Goal: Information Seeking & Learning: Learn about a topic

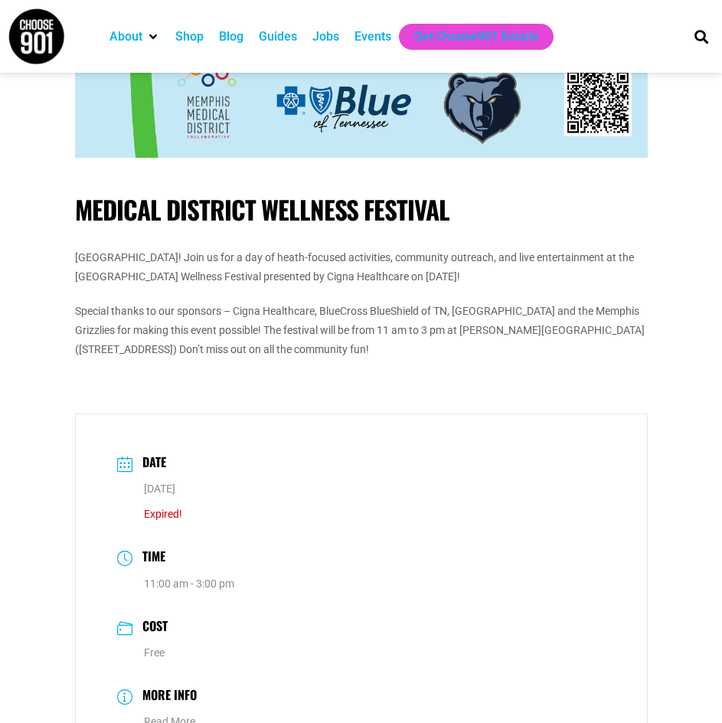
scroll to position [842, 0]
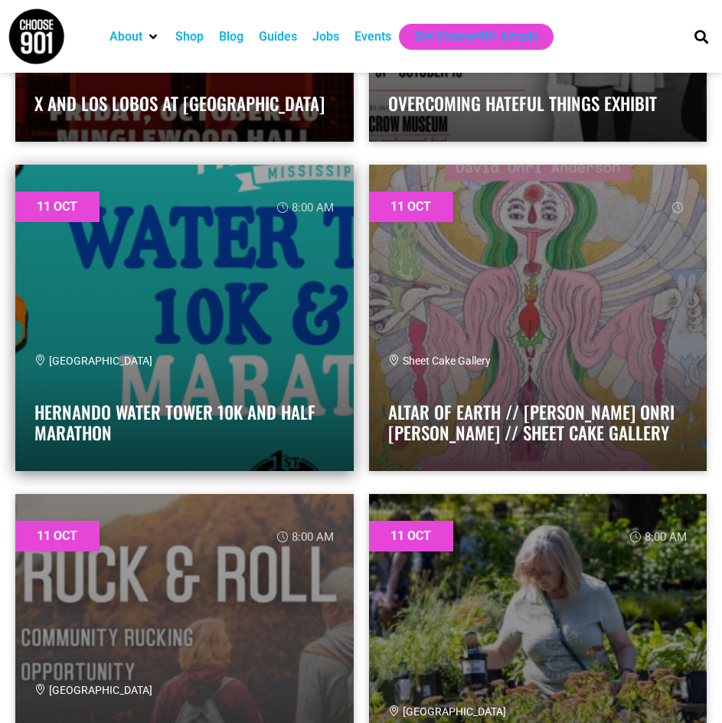
scroll to position [14009, 0]
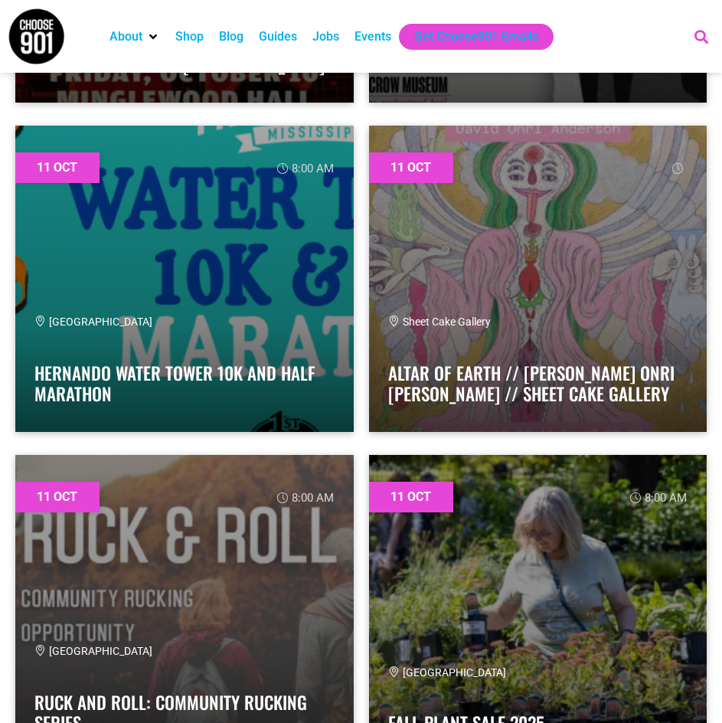
click at [704, 30] on icon "Search" at bounding box center [701, 36] width 25 height 25
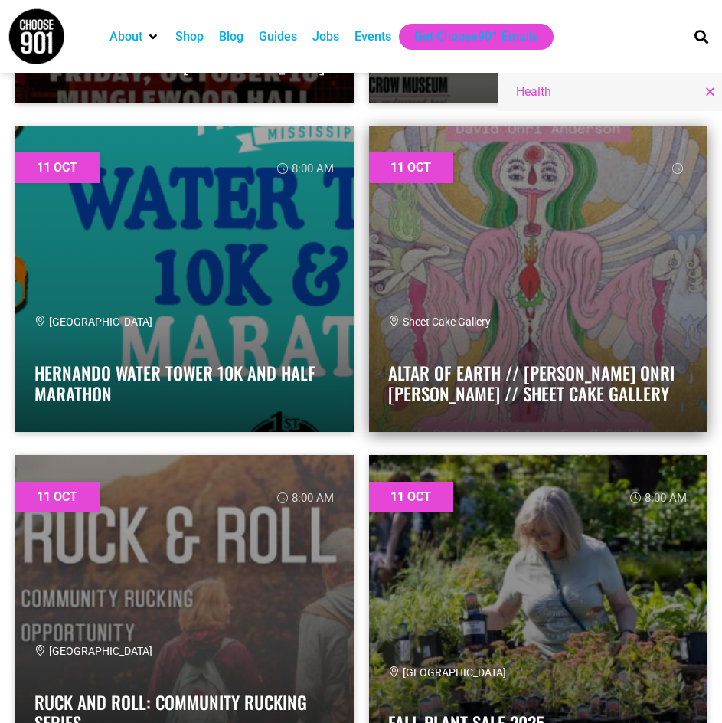
type input "Health"
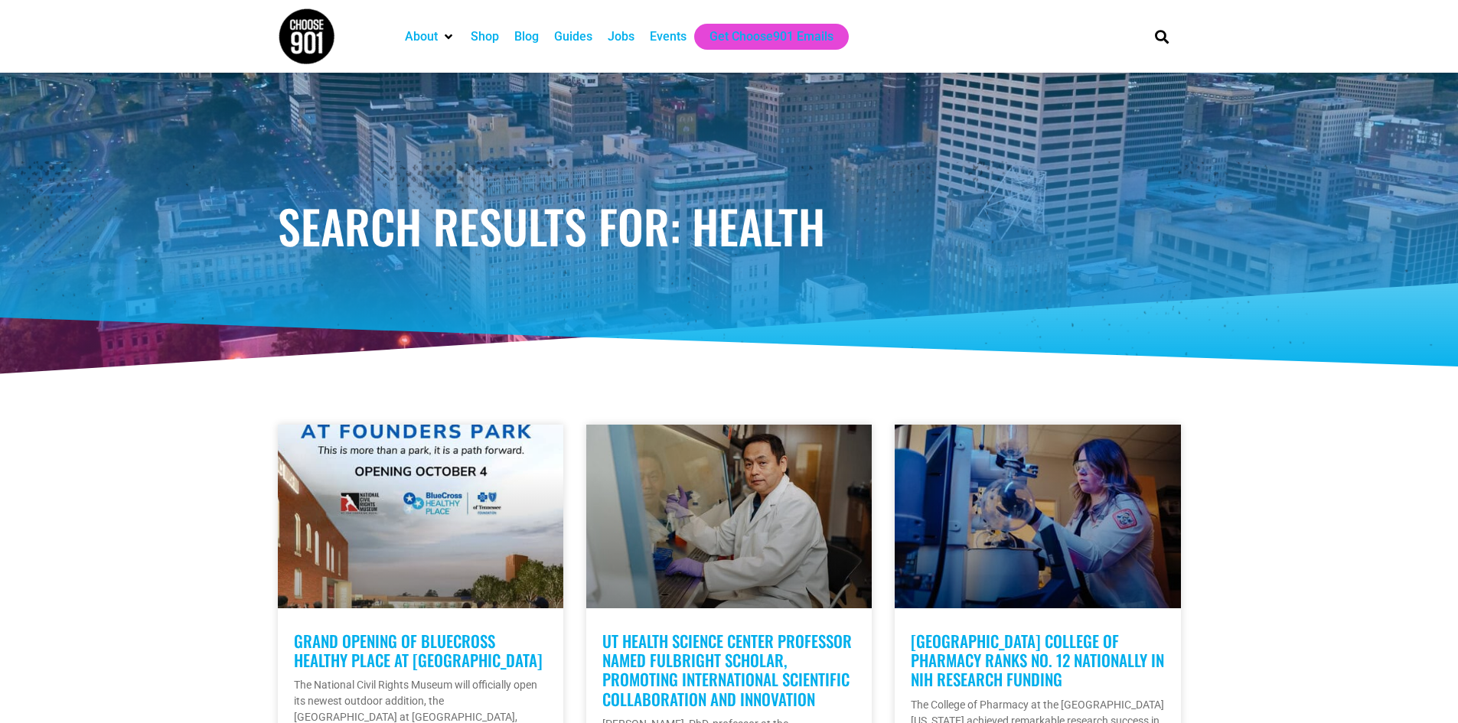
click at [668, 34] on div "Events" at bounding box center [668, 37] width 37 height 18
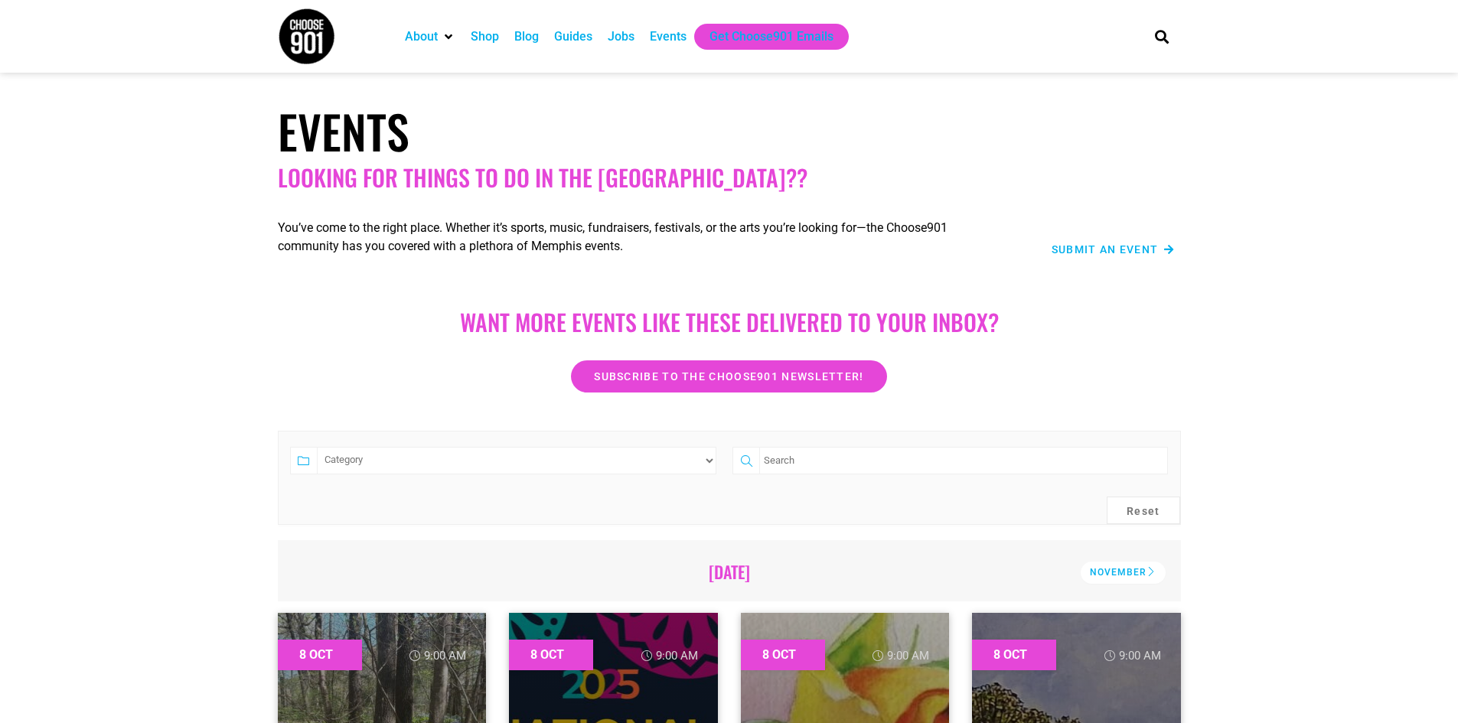
select select "1600"
click at [317, 447] on select "Category Adults Only Career Comedy Education Family Family Friendly Festival Fi…" at bounding box center [517, 461] width 400 height 28
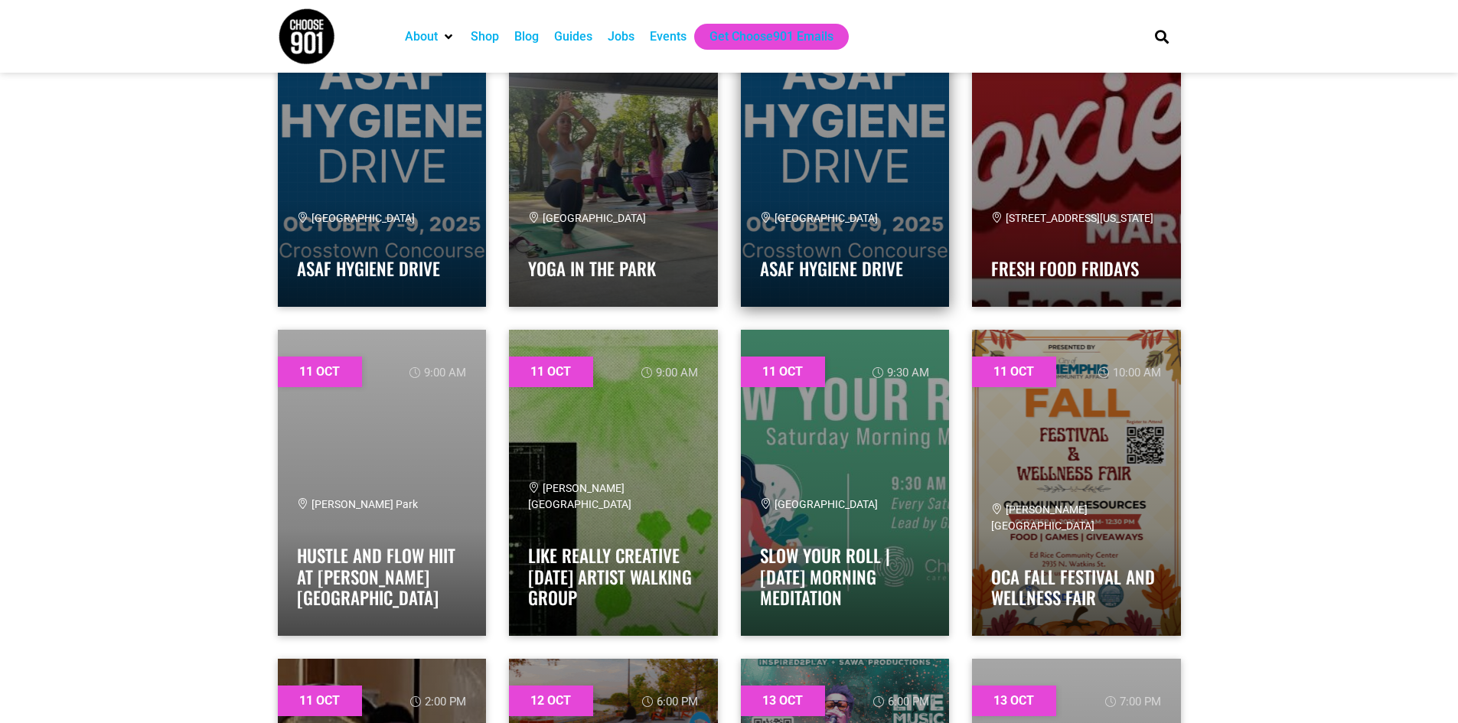
scroll to position [689, 0]
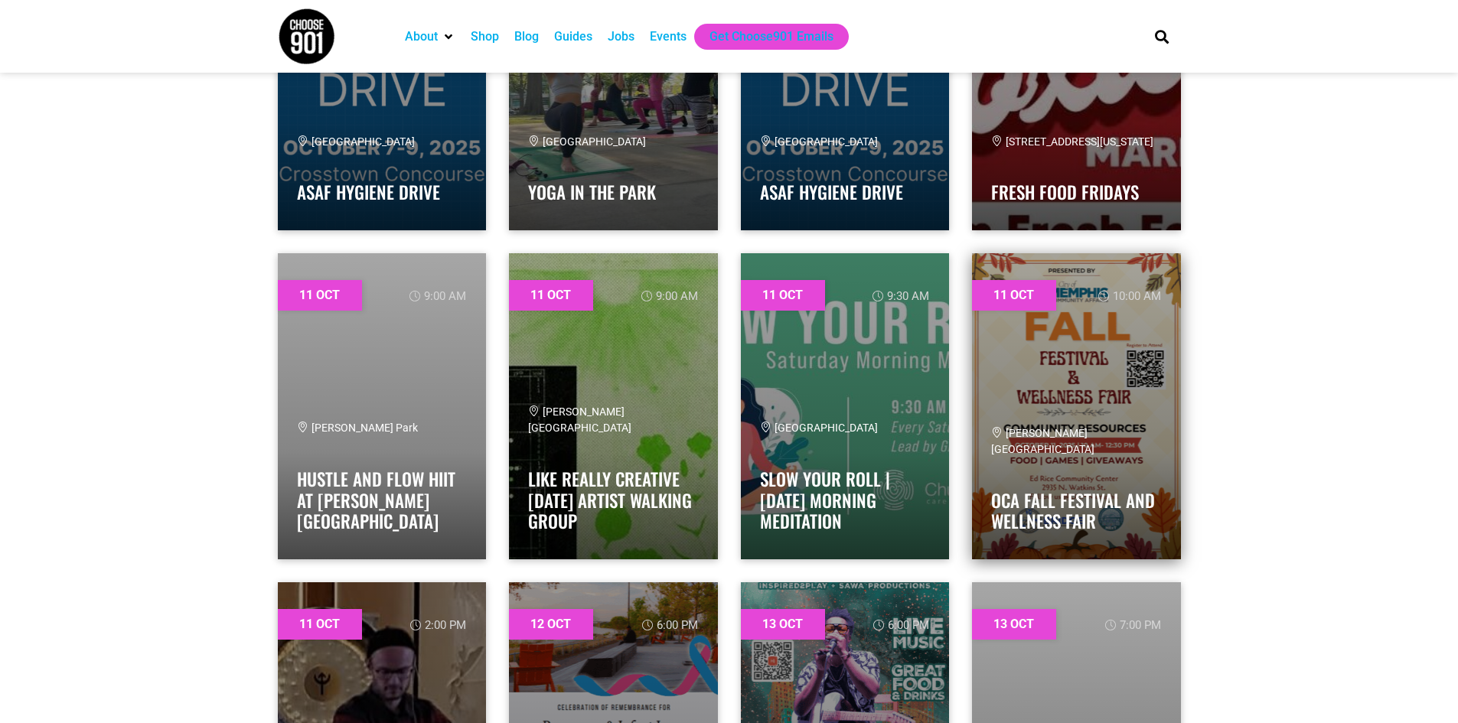
click at [1095, 376] on link at bounding box center [1076, 406] width 209 height 306
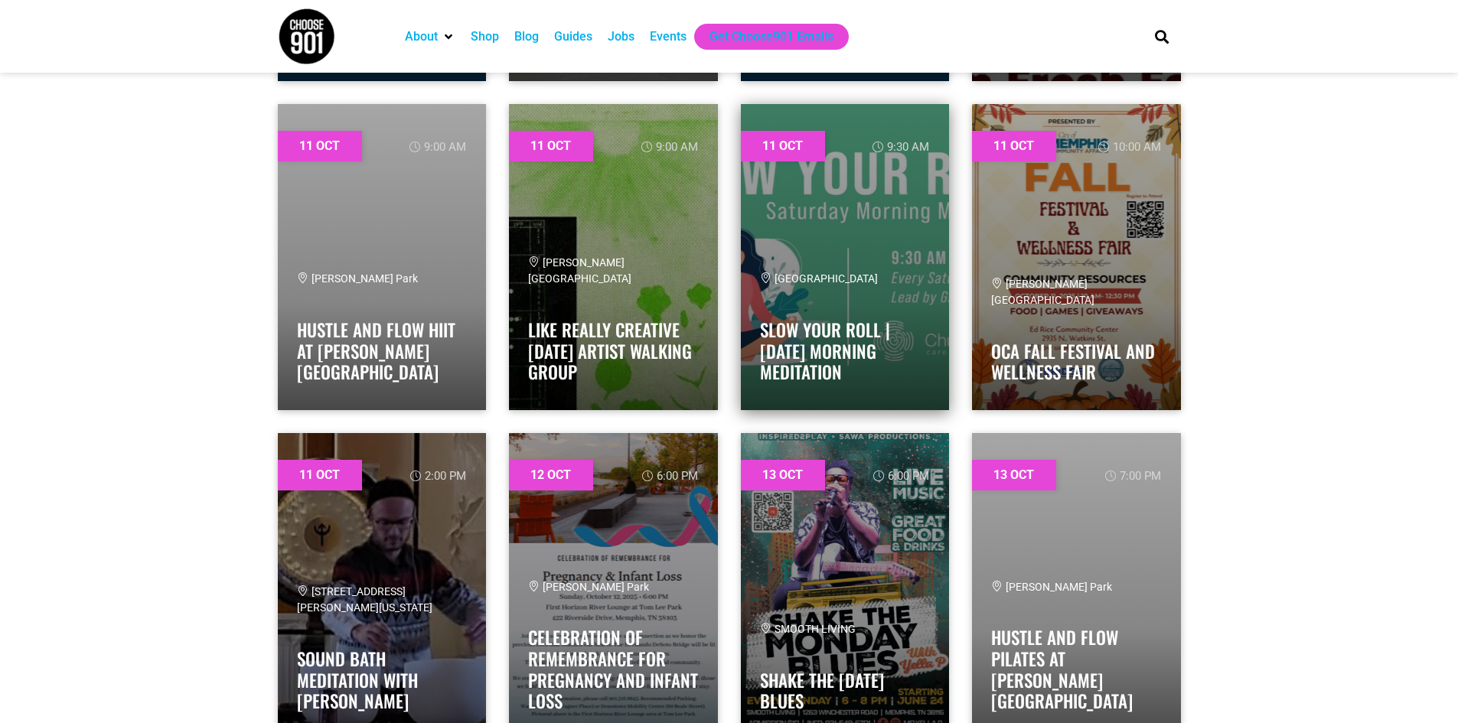
scroll to position [842, 0]
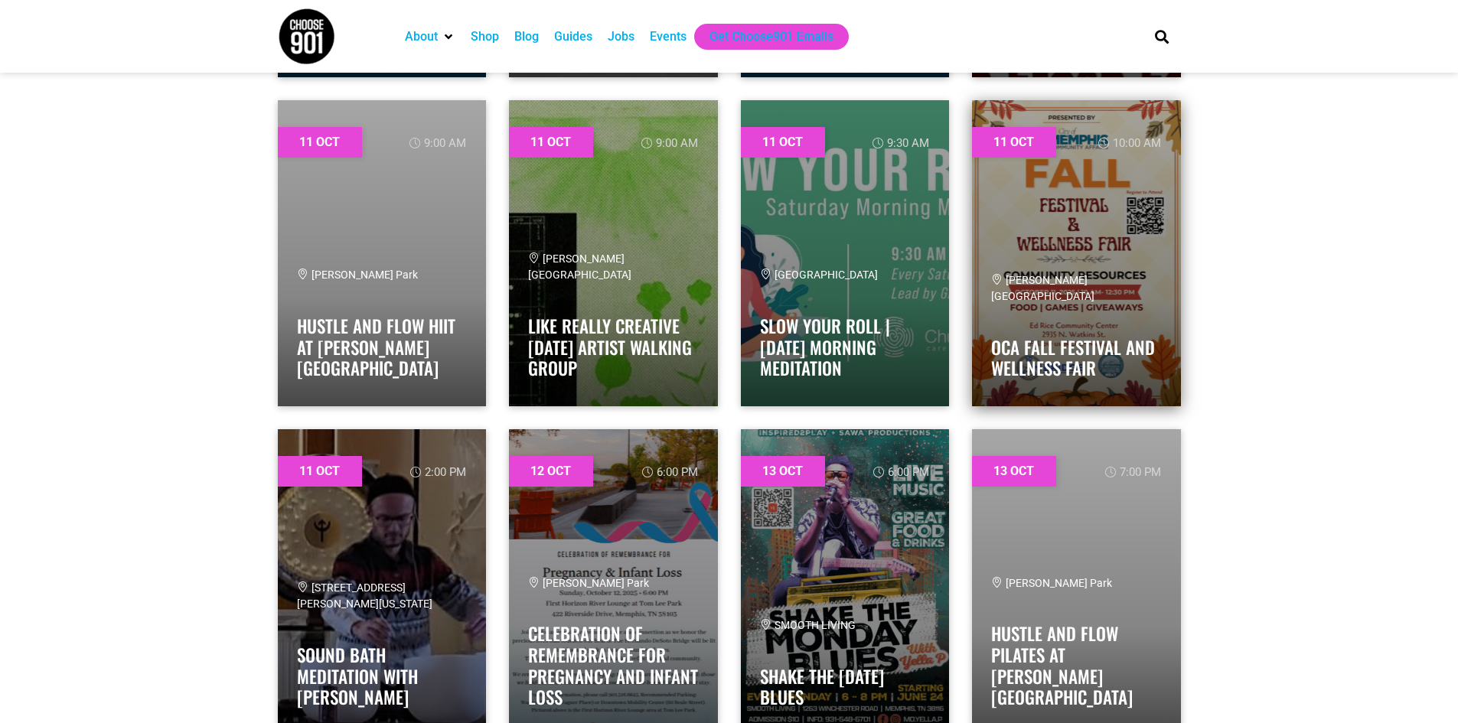
click at [1033, 295] on span "[PERSON_NAME][GEOGRAPHIC_DATA]" at bounding box center [1042, 288] width 103 height 28
copy span "[PERSON_NAME][GEOGRAPHIC_DATA]"
drag, startPoint x: 1133, startPoint y: 294, endPoint x: 1008, endPoint y: 300, distance: 124.9
click at [1008, 300] on div "[PERSON_NAME][GEOGRAPHIC_DATA]" at bounding box center [1076, 289] width 171 height 32
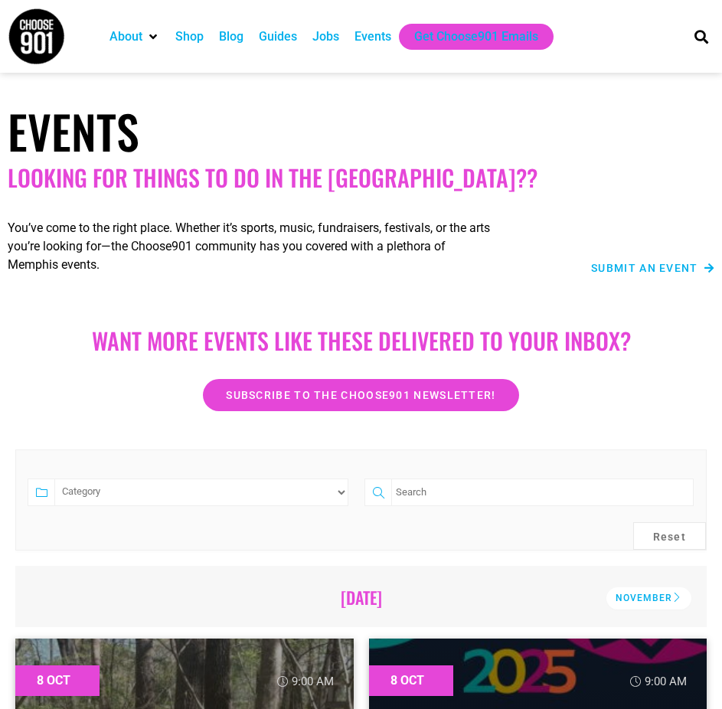
click at [181, 486] on select "Category Adults Only Career Comedy Education Family Family Friendly Festival Fi…" at bounding box center [201, 492] width 294 height 28
select select "1600"
click at [54, 478] on select "Category Adults Only Career Comedy Education Family Family Friendly Festival Fi…" at bounding box center [201, 492] width 294 height 28
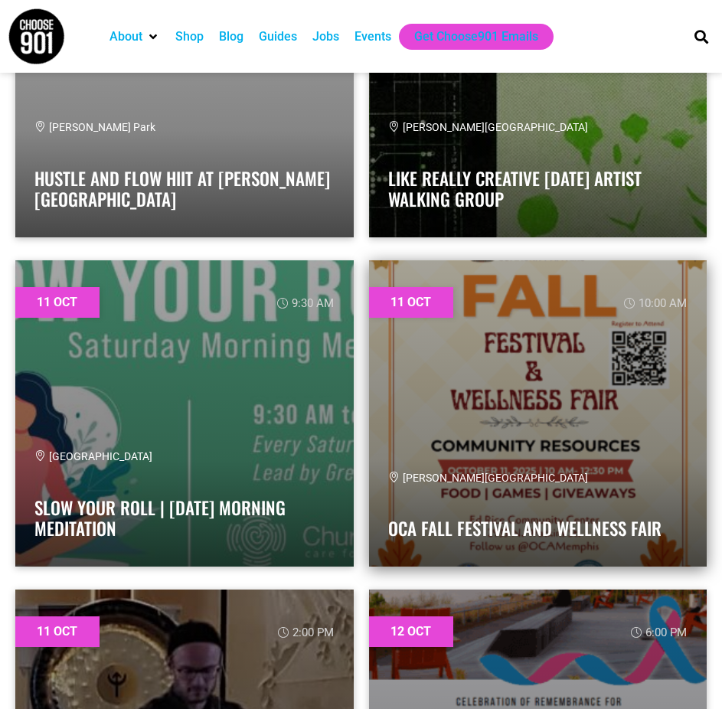
scroll to position [1378, 0]
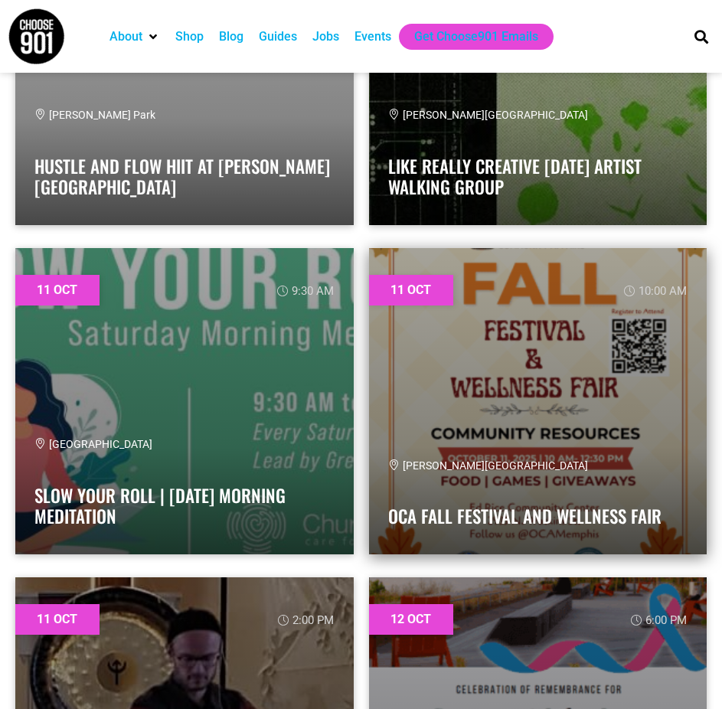
click at [402, 372] on link at bounding box center [538, 401] width 338 height 306
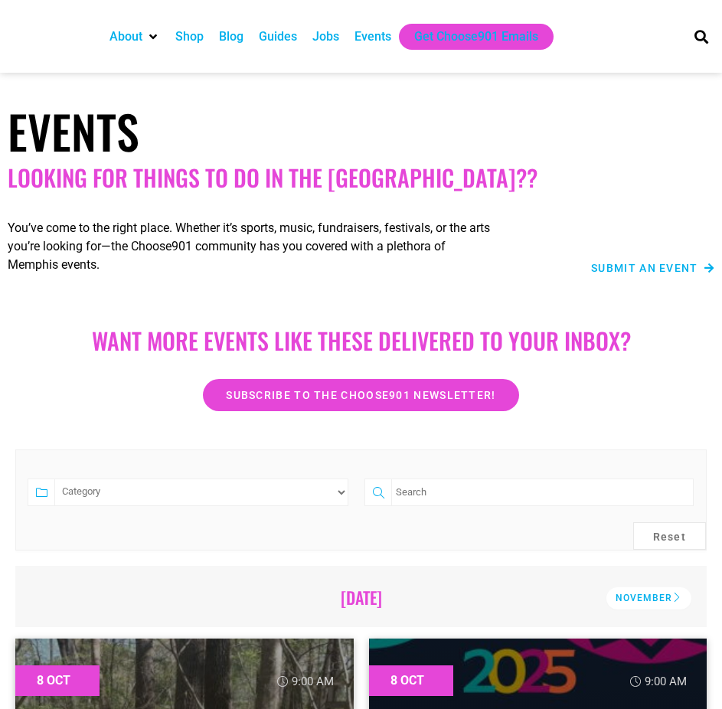
drag, startPoint x: 47, startPoint y: 339, endPoint x: 64, endPoint y: 315, distance: 30.2
click at [47, 478] on icon at bounding box center [42, 492] width 28 height 28
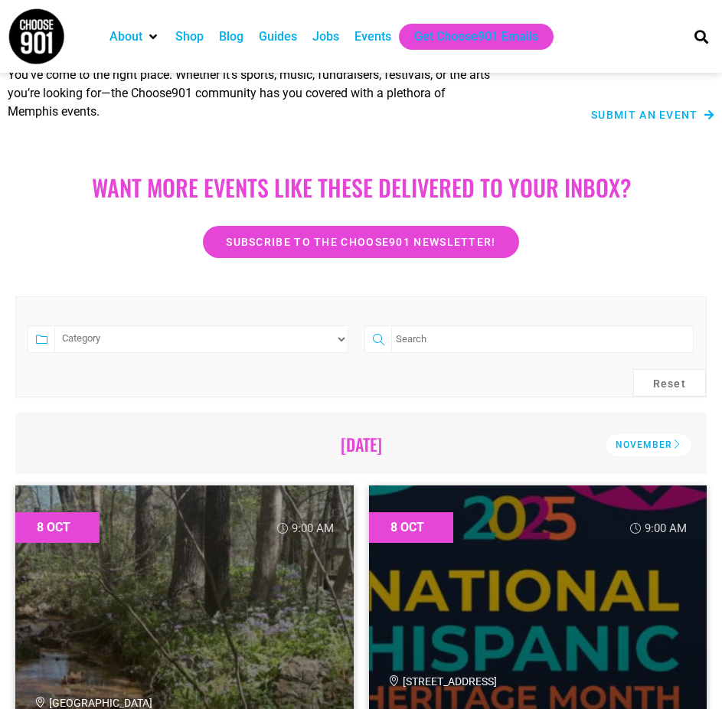
scroll to position [153, 0]
click at [92, 341] on select "Category Adults Only Career Comedy Education Family Family Friendly Festival Fi…" at bounding box center [201, 339] width 294 height 28
select select "1600"
click at [54, 325] on select "Category Adults Only Career Comedy Education Family Family Friendly Festival Fi…" at bounding box center [201, 339] width 294 height 28
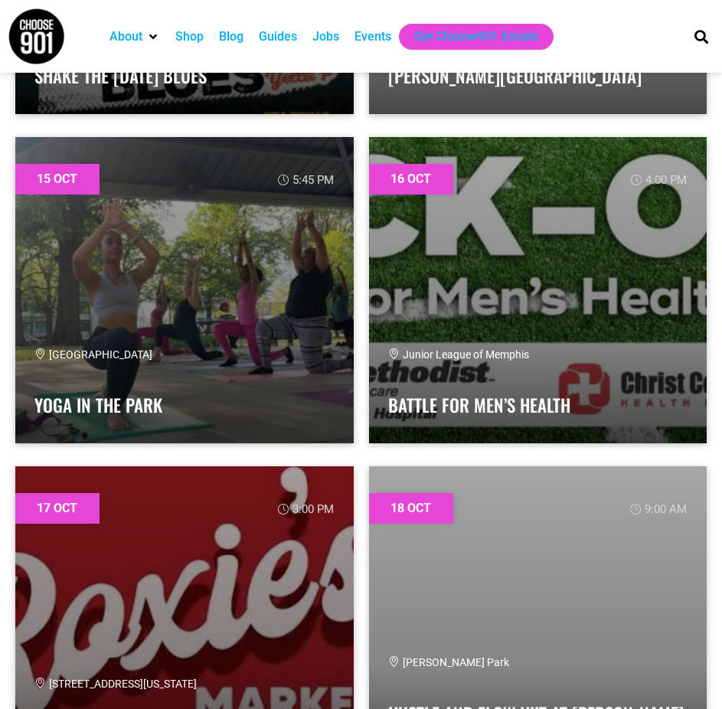
scroll to position [2450, 0]
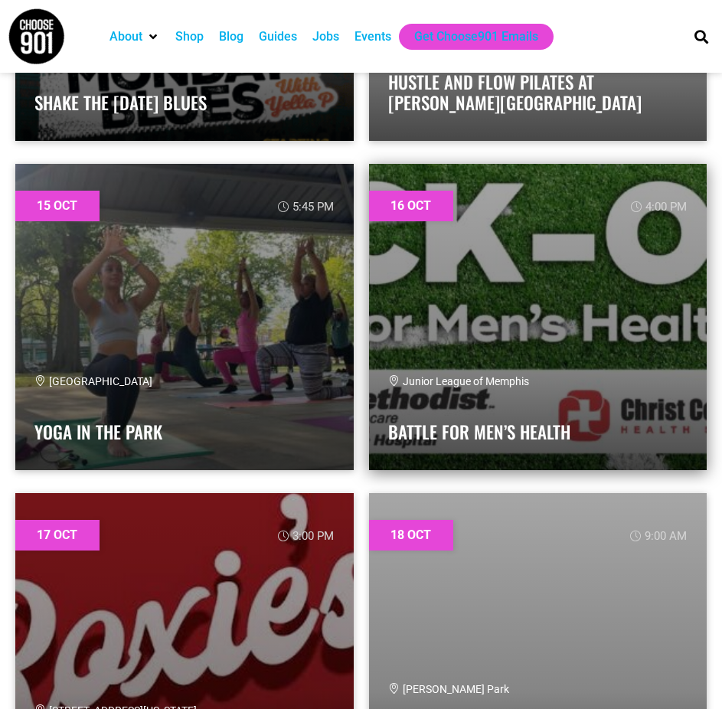
click at [644, 371] on link at bounding box center [538, 317] width 338 height 306
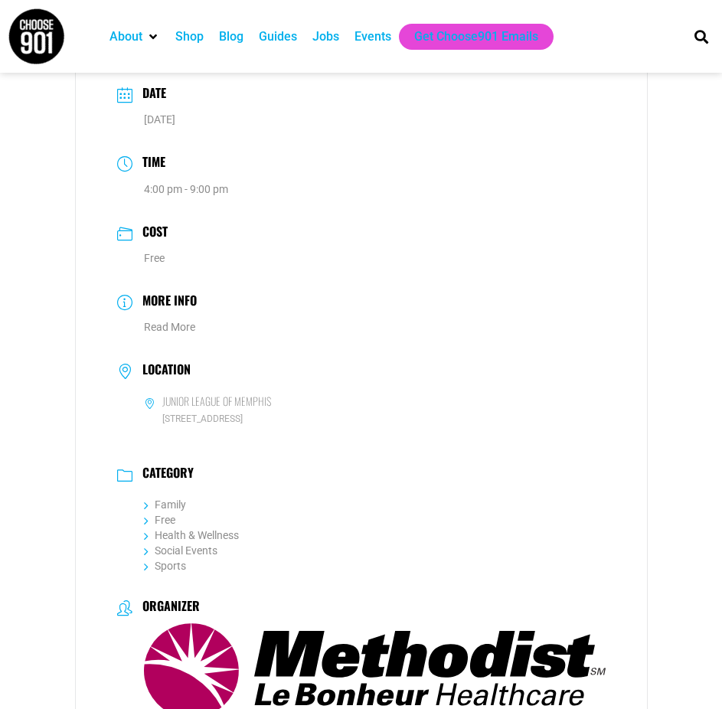
scroll to position [612, 0]
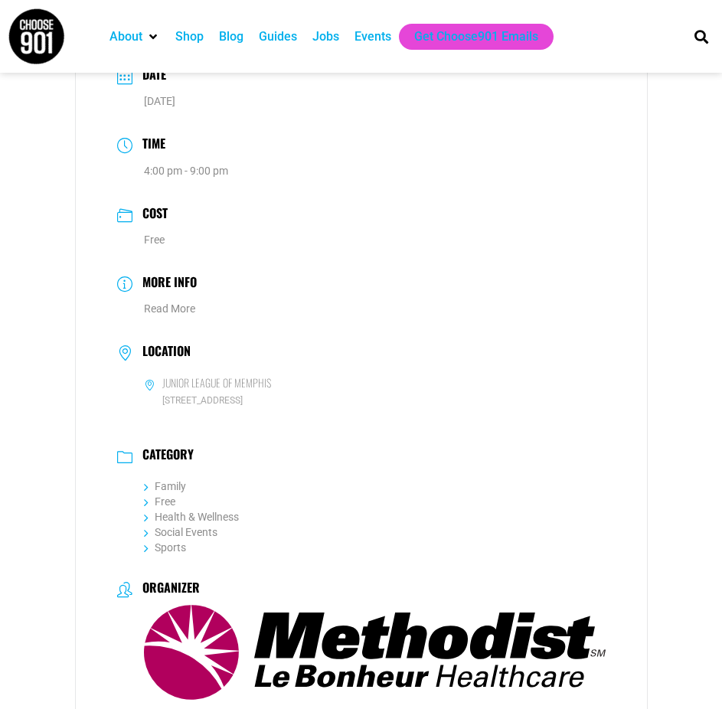
drag, startPoint x: 163, startPoint y: 384, endPoint x: 309, endPoint y: 397, distance: 146.0
click at [309, 397] on dl "Junior League of Memphis [STREET_ADDRESS]" at bounding box center [361, 391] width 488 height 34
copy dl "Junior League of Memphis [STREET_ADDRESS]"
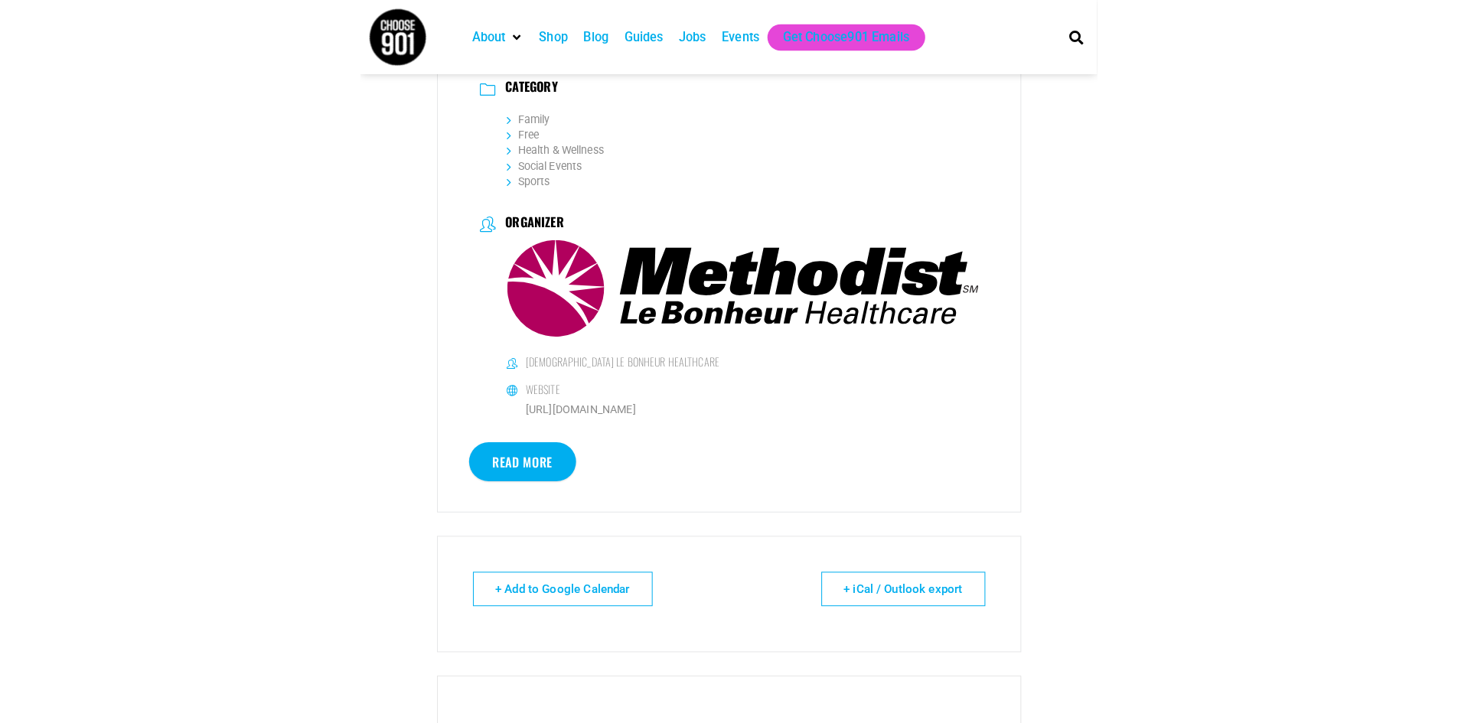
scroll to position [995, 0]
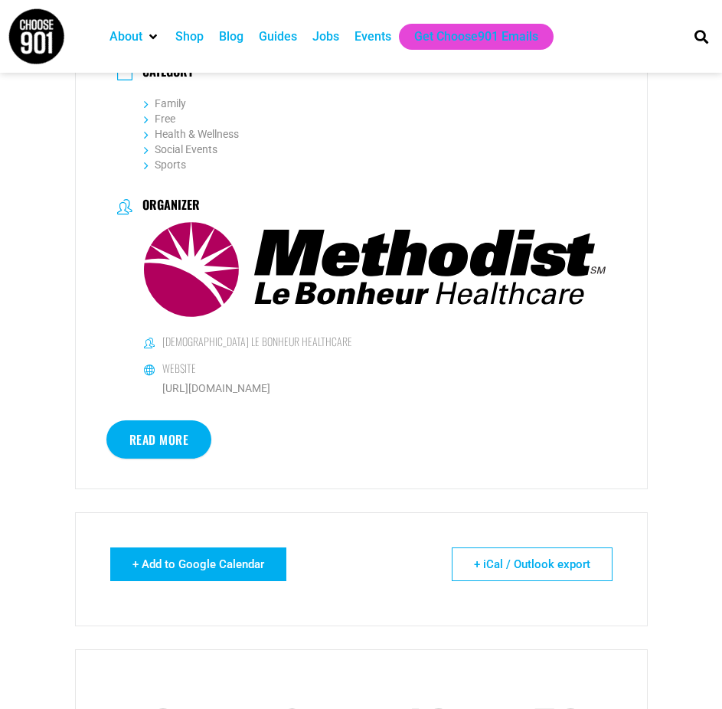
click at [216, 573] on link "+ Add to Google Calendar" at bounding box center [198, 564] width 176 height 34
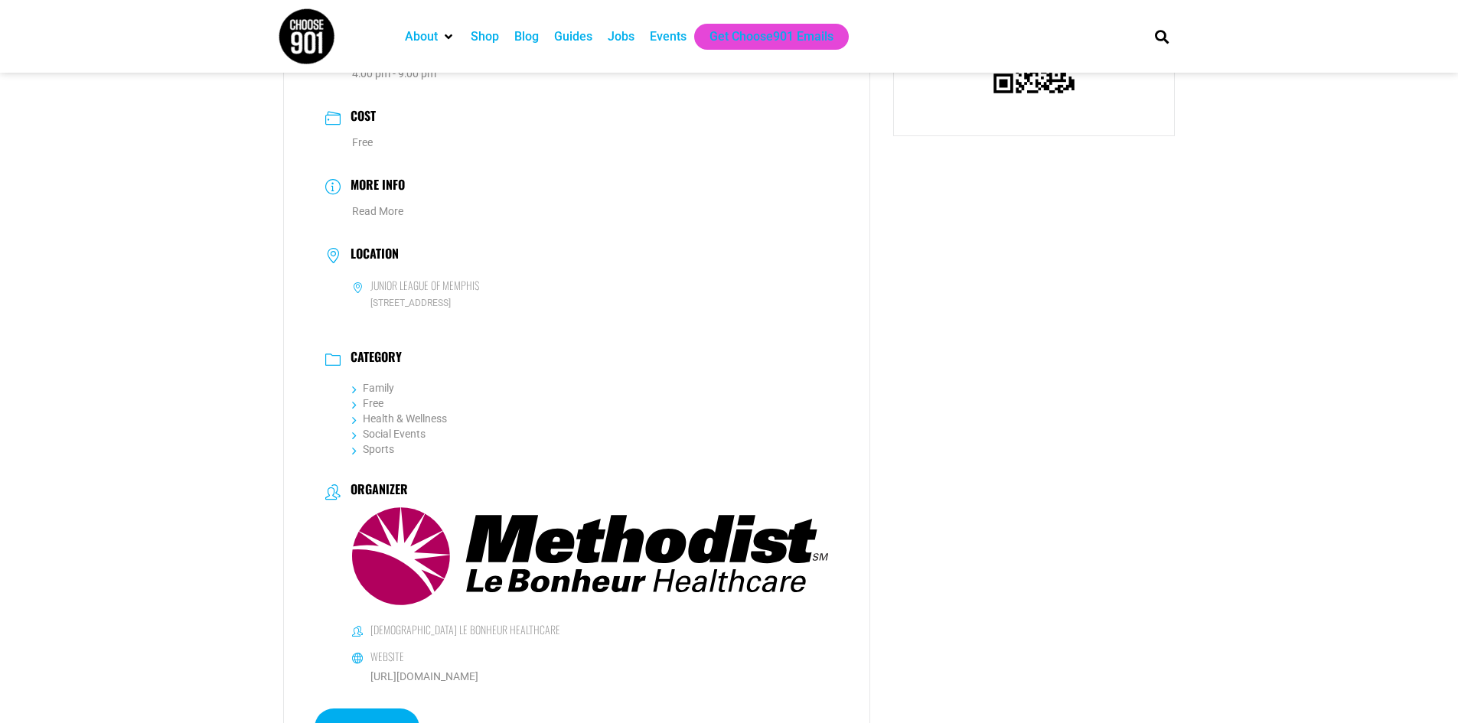
scroll to position [766, 0]
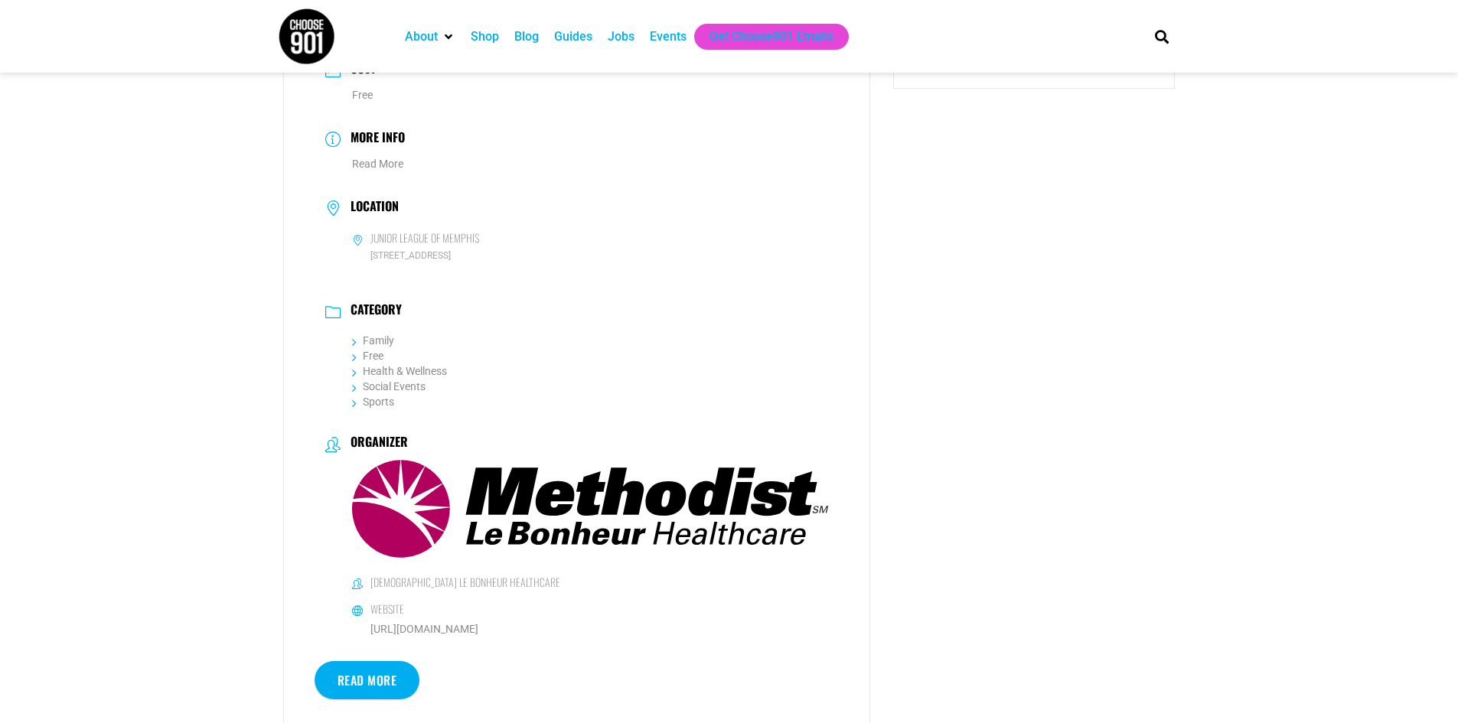
drag, startPoint x: 536, startPoint y: 631, endPoint x: 367, endPoint y: 636, distance: 168.5
click at [367, 636] on dl "[DEMOGRAPHIC_DATA] Le Bonheur Healthcare Website [URL][DOMAIN_NAME]" at bounding box center [576, 606] width 503 height 65
click at [374, 688] on link "Read More" at bounding box center [368, 680] width 106 height 38
